Goal: Information Seeking & Learning: Learn about a topic

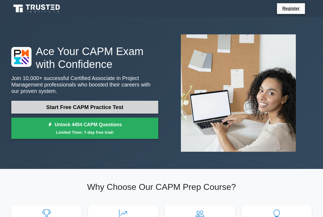
click at [32, 109] on link "Start Free CAPM Practice Test" at bounding box center [84, 107] width 147 height 13
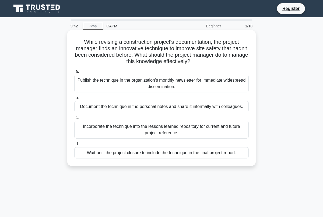
click at [99, 130] on div "Incorporate the technique into the lessons learned repository for current and f…" at bounding box center [161, 130] width 174 height 18
click at [74, 120] on input "c. Incorporate the technique into the lessons learned repository for current an…" at bounding box center [74, 117] width 0 height 3
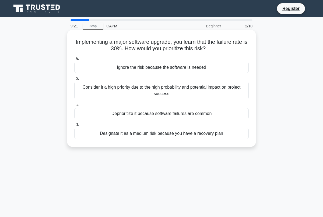
click at [99, 132] on div "Designate it as a medium risk because you have a recovery plan" at bounding box center [161, 133] width 174 height 11
click at [74, 127] on input "d. Designate it as a medium risk because you have a recovery plan" at bounding box center [74, 124] width 0 height 3
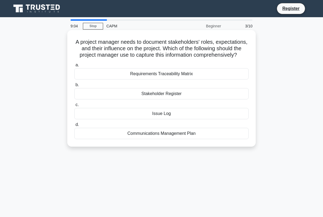
click at [105, 132] on div "Communications Management Plan" at bounding box center [161, 133] width 174 height 11
click at [74, 127] on input "d. Communications Management Plan" at bounding box center [74, 124] width 0 height 3
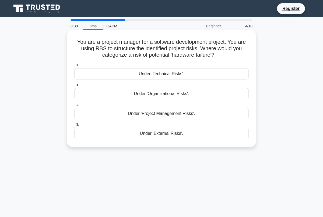
click at [122, 73] on div "Under 'Technical Risks'." at bounding box center [161, 73] width 174 height 11
click at [74, 67] on input "a. Under 'Technical Risks'." at bounding box center [74, 64] width 0 height 3
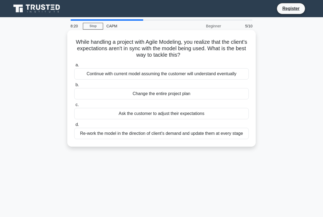
click at [113, 134] on div "Re-work the model in the direction of client's demand and update them at every …" at bounding box center [161, 133] width 174 height 11
click at [74, 127] on input "d. Re-work the model in the direction of client's demand and update them at eve…" at bounding box center [74, 124] width 0 height 3
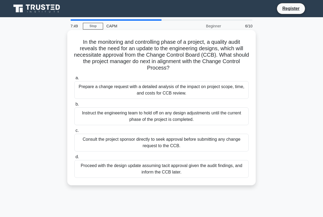
click at [112, 140] on div "Consult the project sponsor directly to seek approval before submitting any cha…" at bounding box center [161, 143] width 174 height 18
click at [74, 132] on input "c. Consult the project sponsor directly to seek approval before submitting any …" at bounding box center [74, 130] width 0 height 3
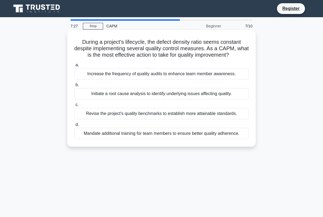
click at [149, 95] on div "Initiate a root cause analysis to identify underlying issues affecting quality." at bounding box center [161, 93] width 174 height 11
click at [74, 87] on input "b. Initiate a root cause analysis to identify underlying issues affecting quali…" at bounding box center [74, 84] width 0 height 3
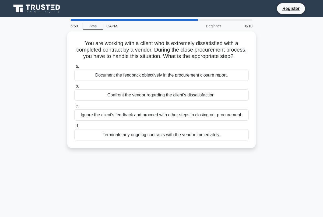
click at [149, 95] on div "Confront the vendor regarding the client's dissatisfaction." at bounding box center [161, 94] width 174 height 11
click at [74, 88] on input "b. Confront the vendor regarding the client's dissatisfaction." at bounding box center [74, 86] width 0 height 3
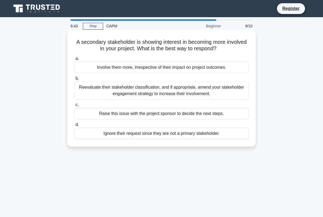
click at [146, 113] on div "Raise this issue with the project sponsor to decide the next steps." at bounding box center [161, 113] width 174 height 11
click at [74, 107] on input "c. Raise this issue with the project sponsor to decide the next steps." at bounding box center [74, 104] width 0 height 3
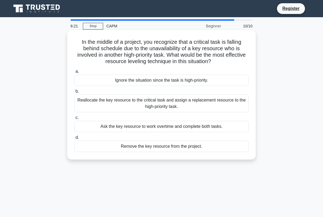
click at [149, 108] on div "Reallocate the key resource to the critical task and assign a replacement resou…" at bounding box center [161, 104] width 174 height 18
click at [74, 93] on input "b. Reallocate the key resource to the critical task and assign a replacement re…" at bounding box center [74, 91] width 0 height 3
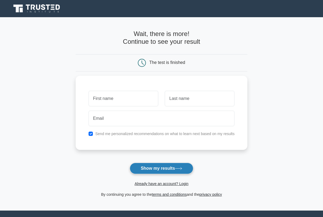
click at [149, 168] on button "Show my results" at bounding box center [161, 168] width 63 height 11
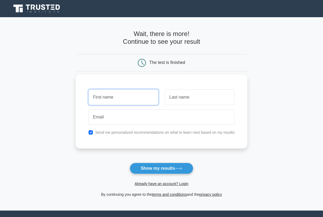
click at [135, 92] on input "text" at bounding box center [123, 97] width 70 height 16
type input "Broch"
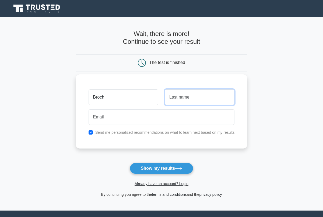
click at [182, 100] on input "text" at bounding box center [199, 97] width 70 height 16
type input "Bender"
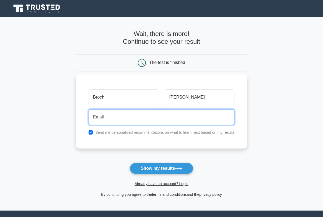
click at [104, 121] on input "email" at bounding box center [161, 117] width 146 height 16
type input "kesherbb@gmail.com"
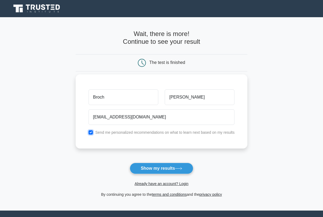
click at [91, 132] on input "checkbox" at bounding box center [90, 132] width 4 height 4
checkbox input "false"
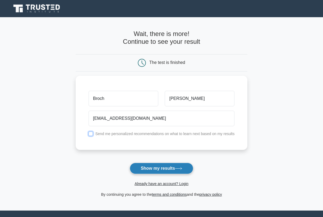
click at [142, 170] on button "Show my results" at bounding box center [161, 168] width 63 height 11
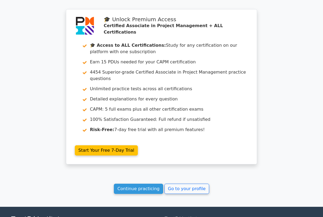
scroll to position [969, 0]
